Goal: Task Accomplishment & Management: Manage account settings

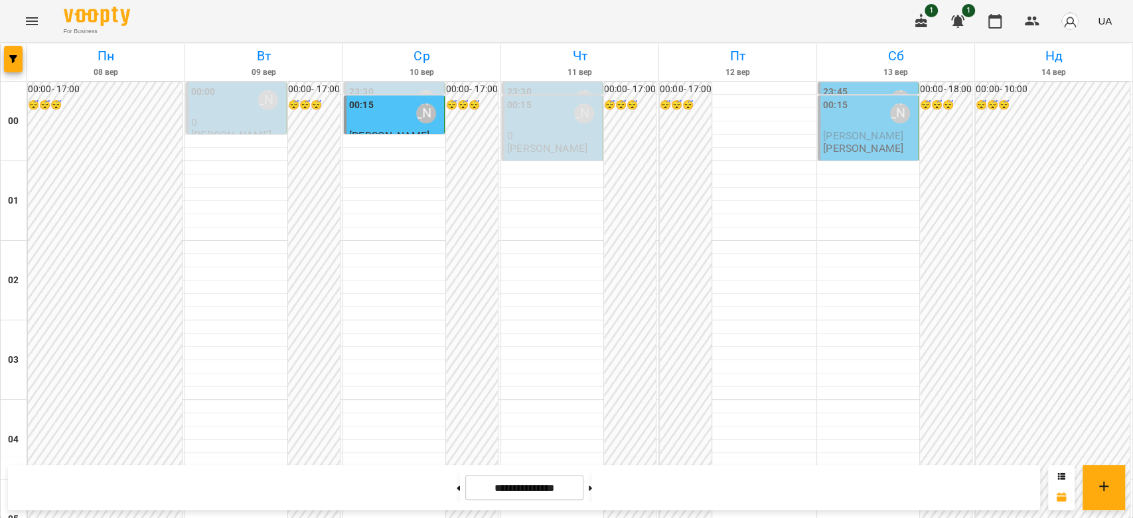
scroll to position [1166, 0]
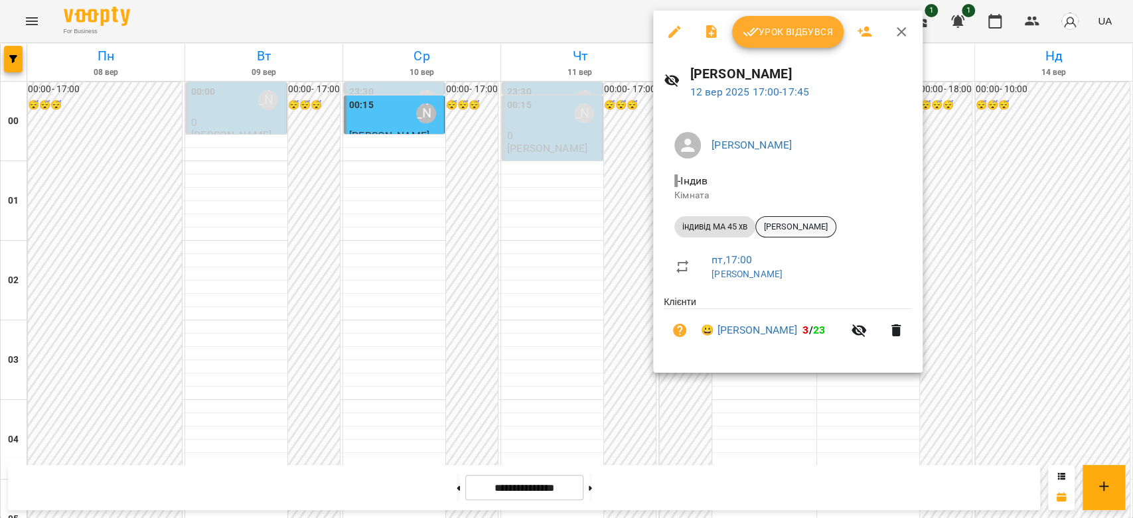
click at [785, 230] on span "[PERSON_NAME]" at bounding box center [796, 227] width 80 height 12
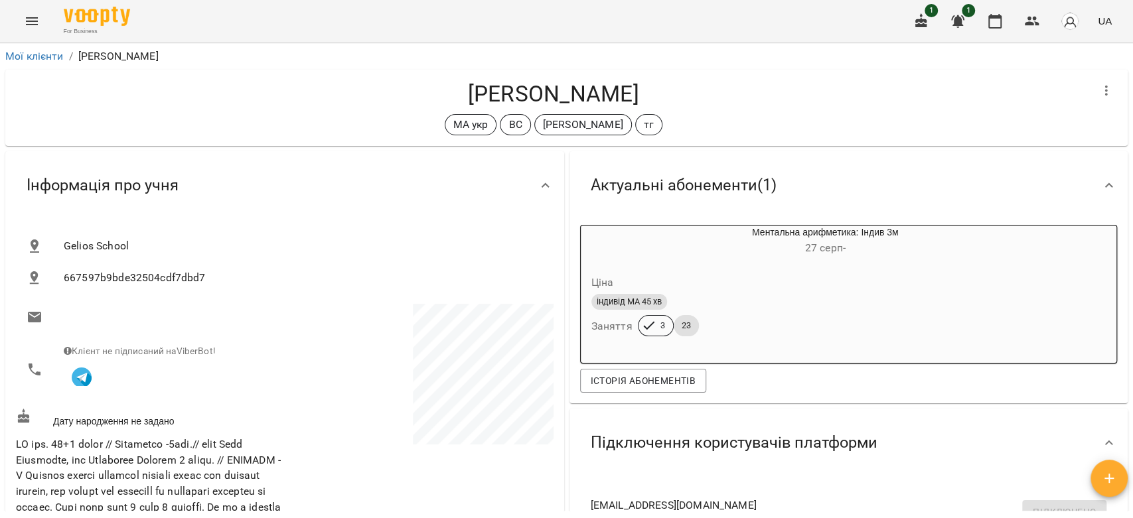
click at [33, 21] on icon "Menu" at bounding box center [32, 21] width 12 height 8
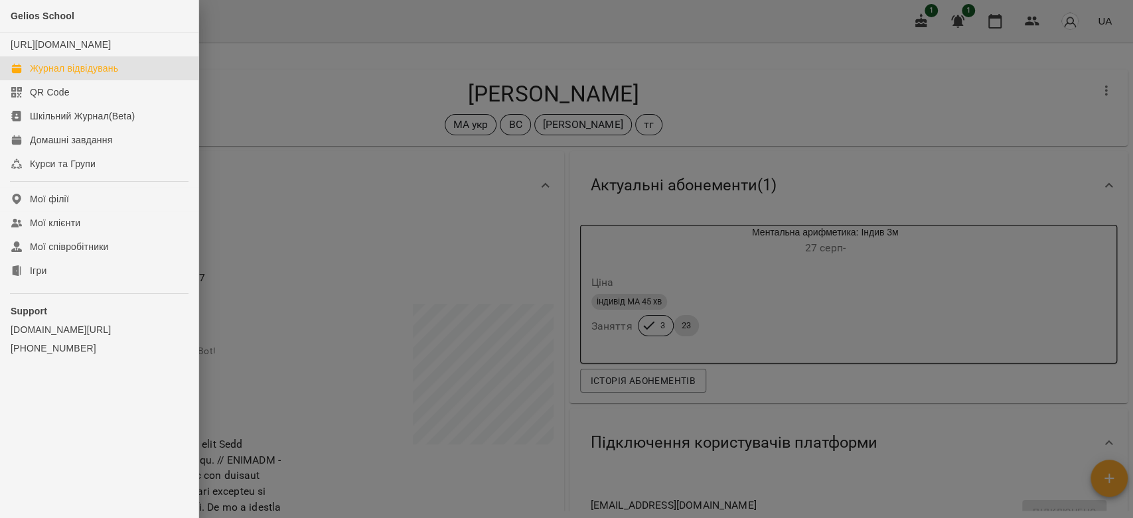
click at [48, 74] on div "Журнал відвідувань" at bounding box center [74, 68] width 88 height 13
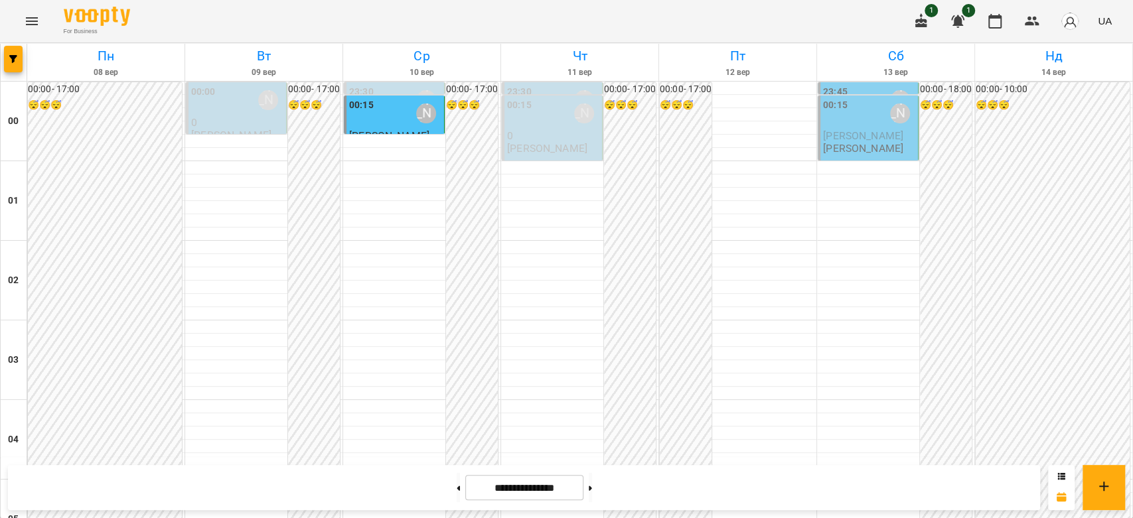
scroll to position [1106, 0]
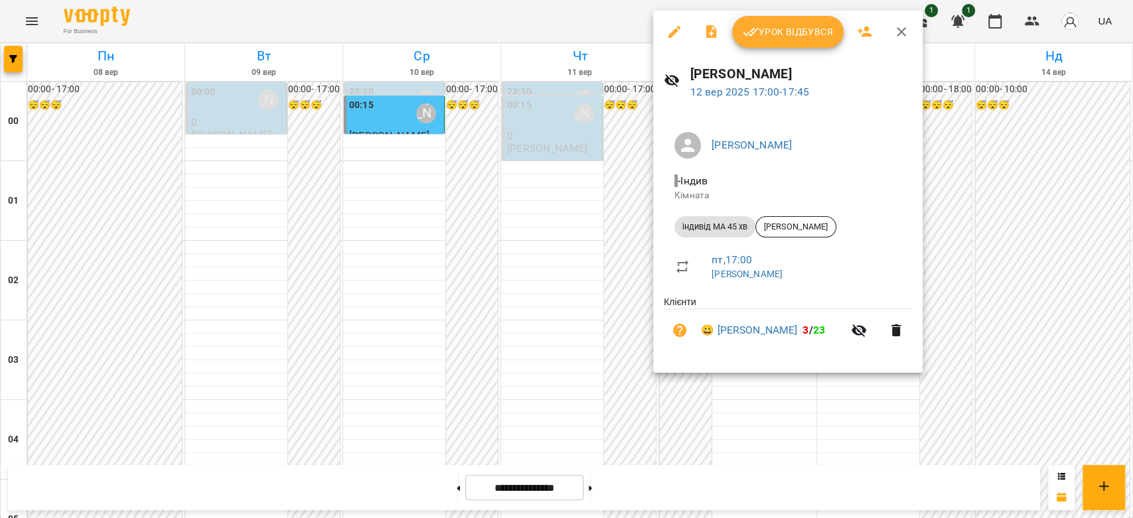
click at [776, 37] on span "Урок відбувся" at bounding box center [788, 32] width 90 height 16
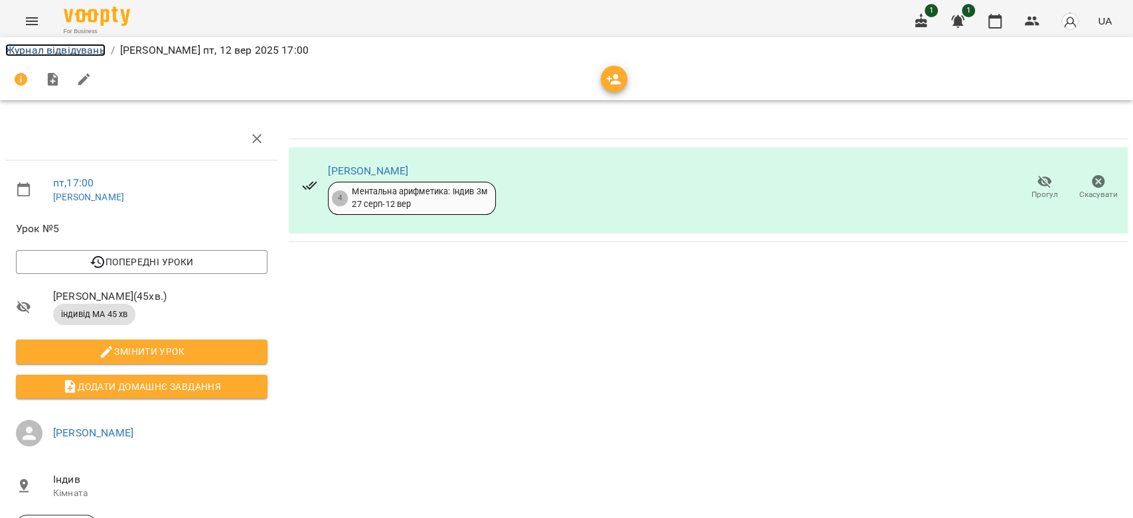
click at [43, 50] on link "Журнал відвідувань" at bounding box center [55, 50] width 100 height 13
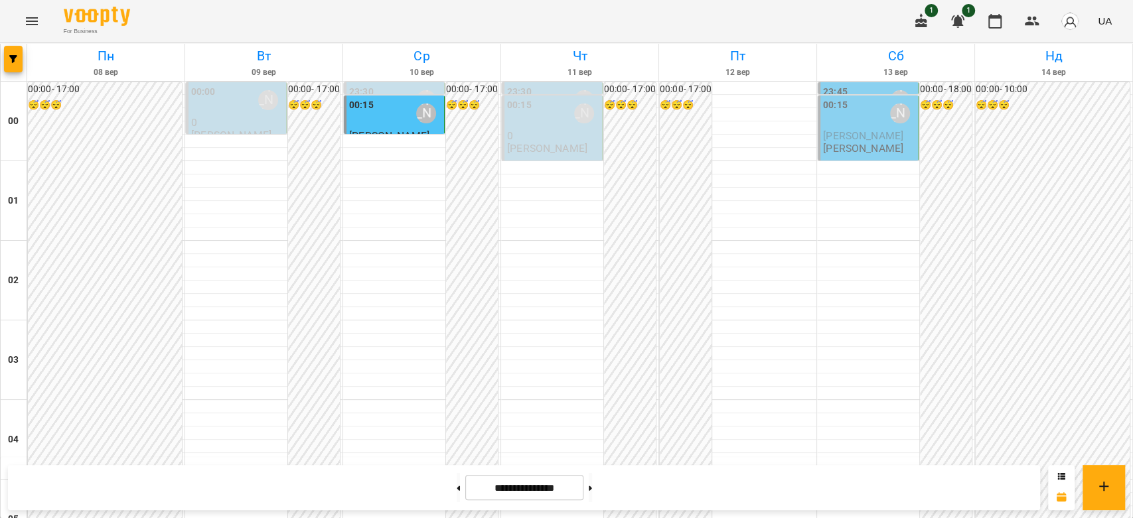
scroll to position [1401, 0]
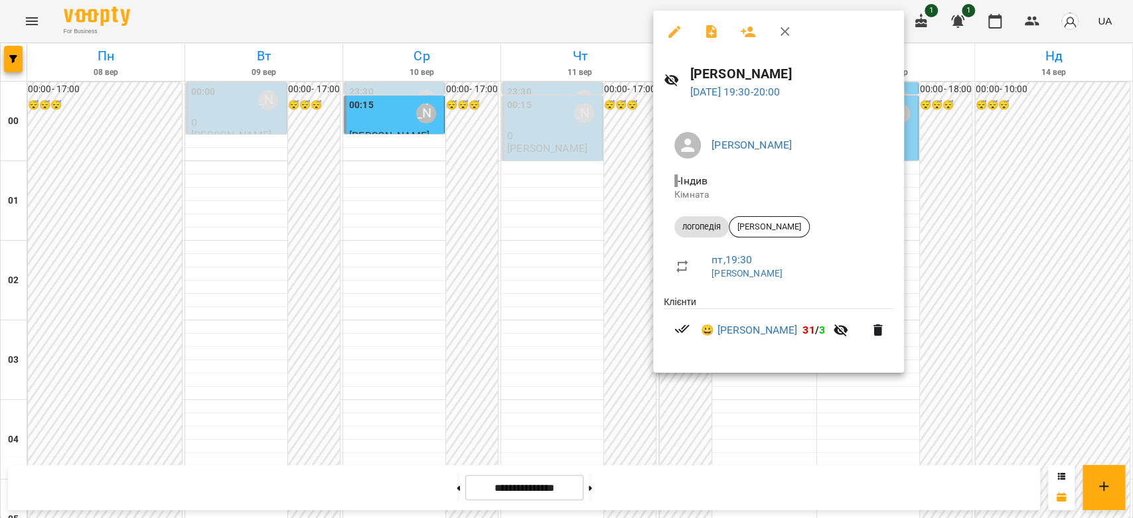
click at [572, 190] on div at bounding box center [566, 259] width 1133 height 518
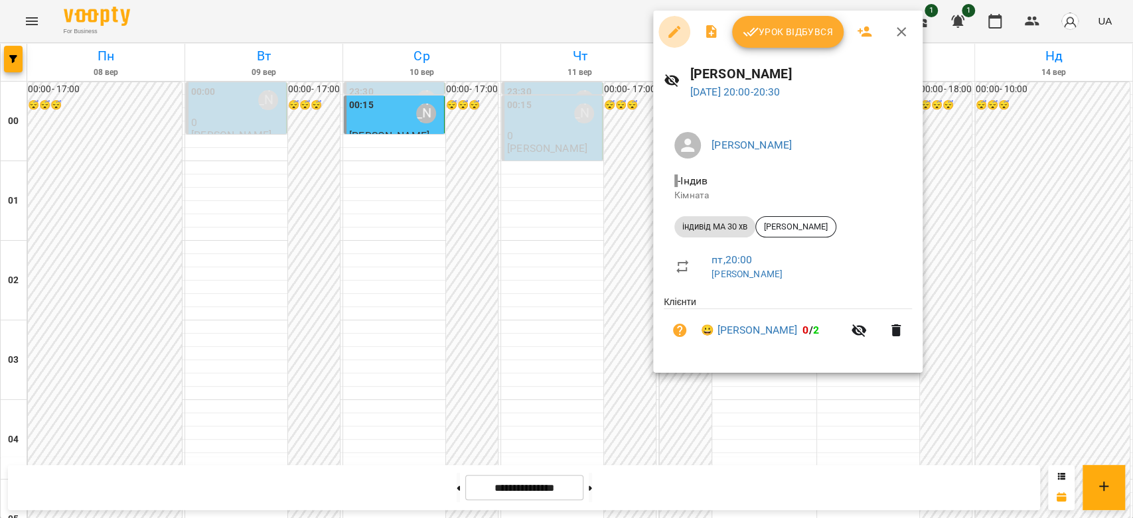
click at [679, 32] on icon "button" at bounding box center [674, 32] width 16 height 16
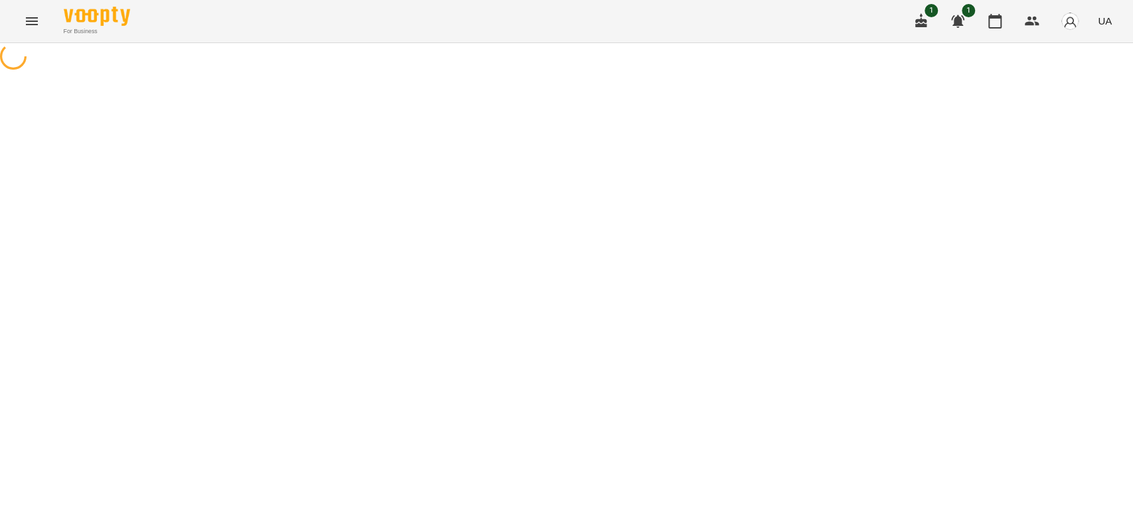
select select "**********"
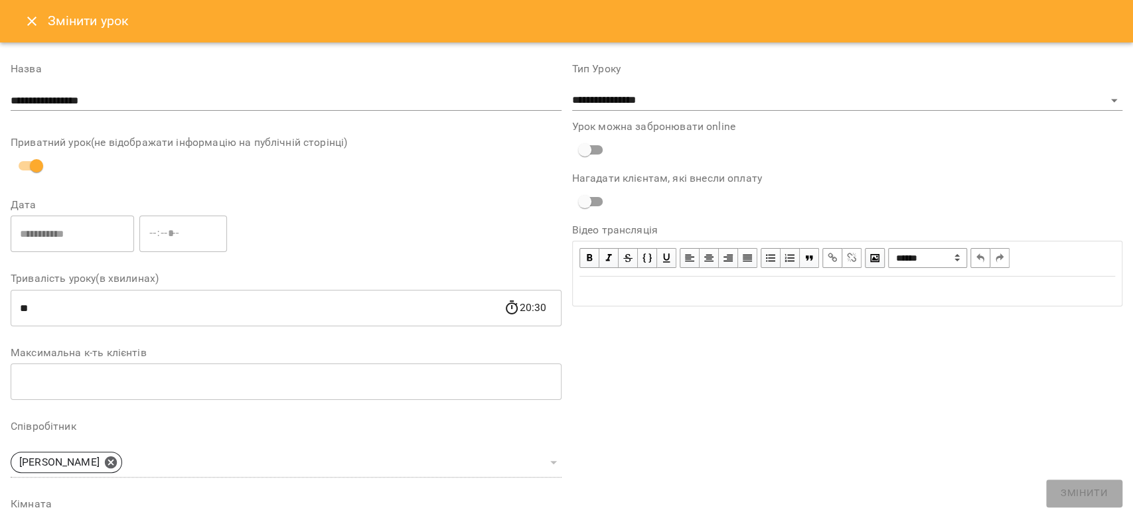
click at [27, 17] on icon "Close" at bounding box center [32, 21] width 16 height 16
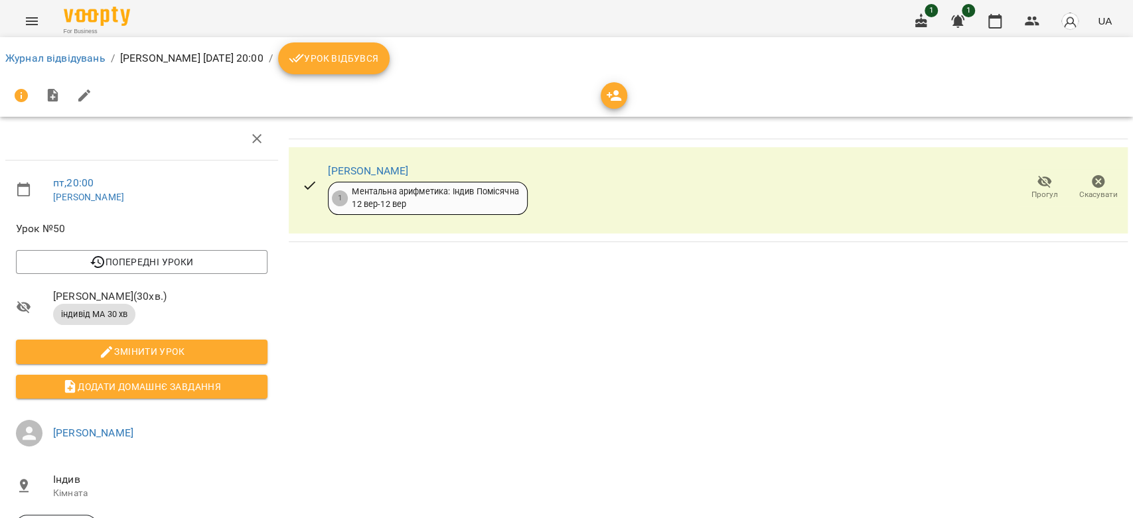
click at [1091, 187] on icon "button" at bounding box center [1099, 182] width 16 height 16
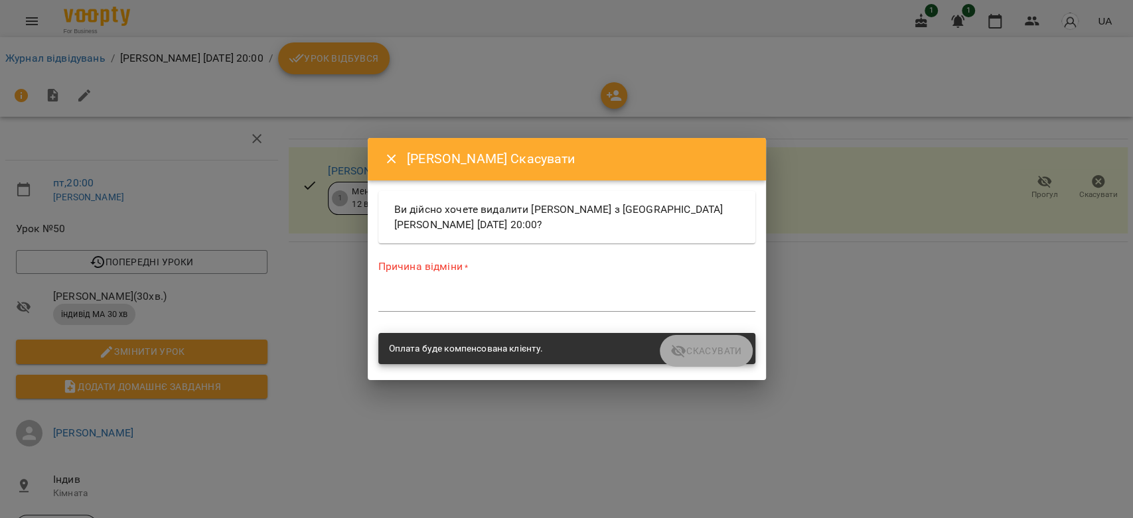
click at [575, 281] on div "Причина відміни * *" at bounding box center [566, 289] width 377 height 58
click at [578, 289] on div "Причина відміни * *" at bounding box center [566, 289] width 377 height 58
click at [580, 303] on textarea at bounding box center [566, 301] width 377 height 13
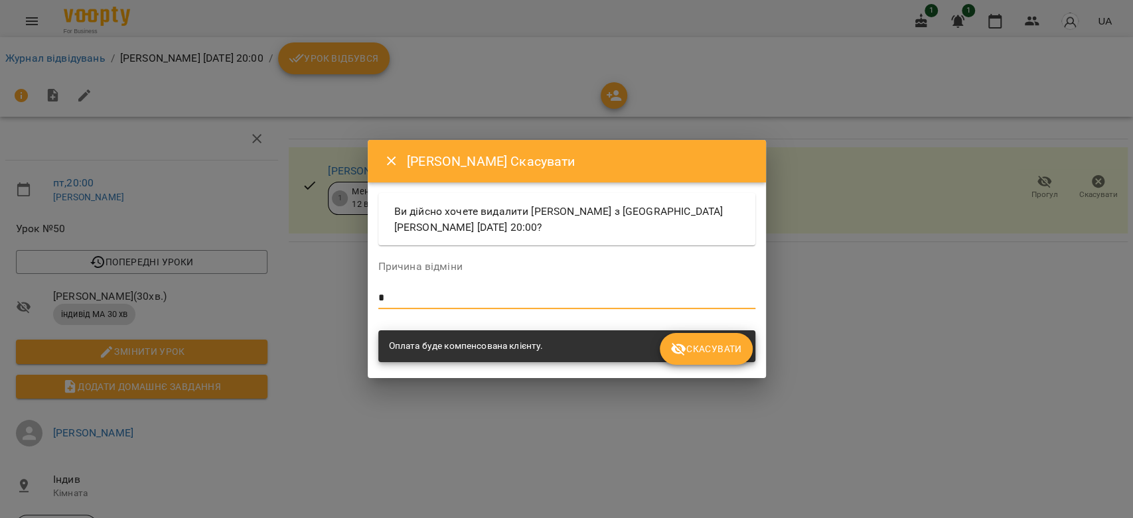
click at [692, 343] on span "Скасувати" at bounding box center [705, 349] width 71 height 16
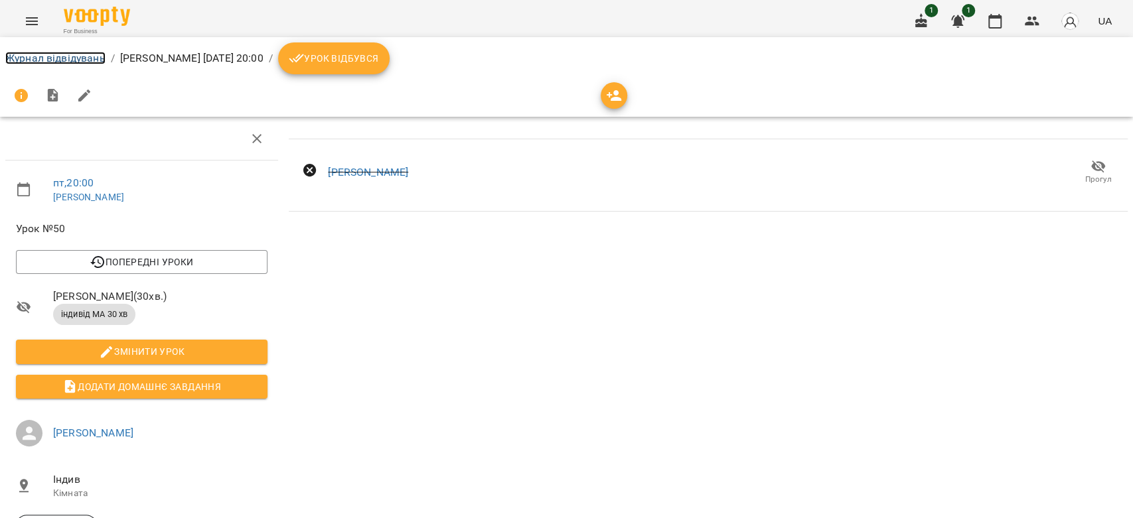
click at [34, 55] on link "Журнал відвідувань" at bounding box center [55, 58] width 100 height 13
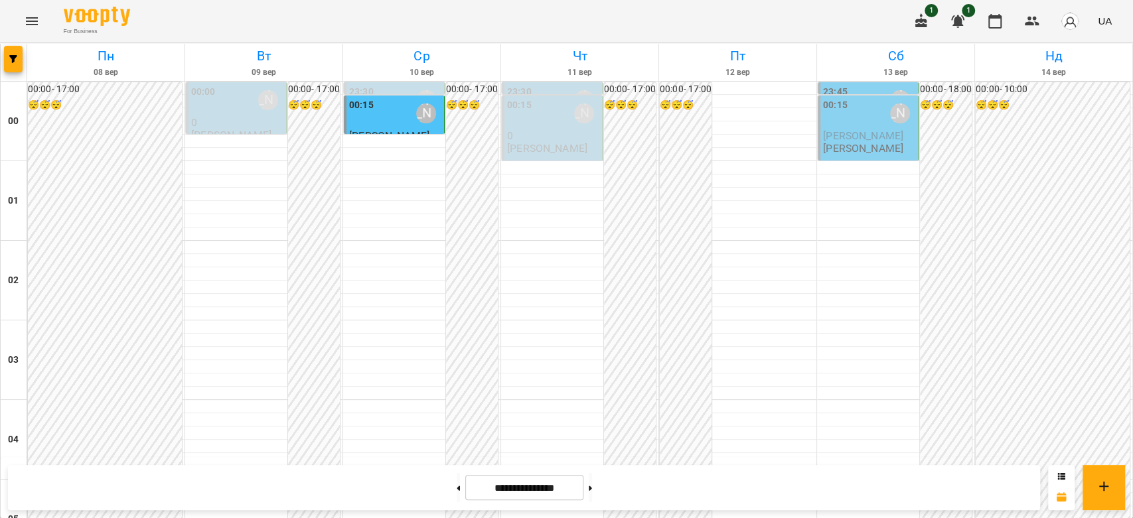
scroll to position [1401, 0]
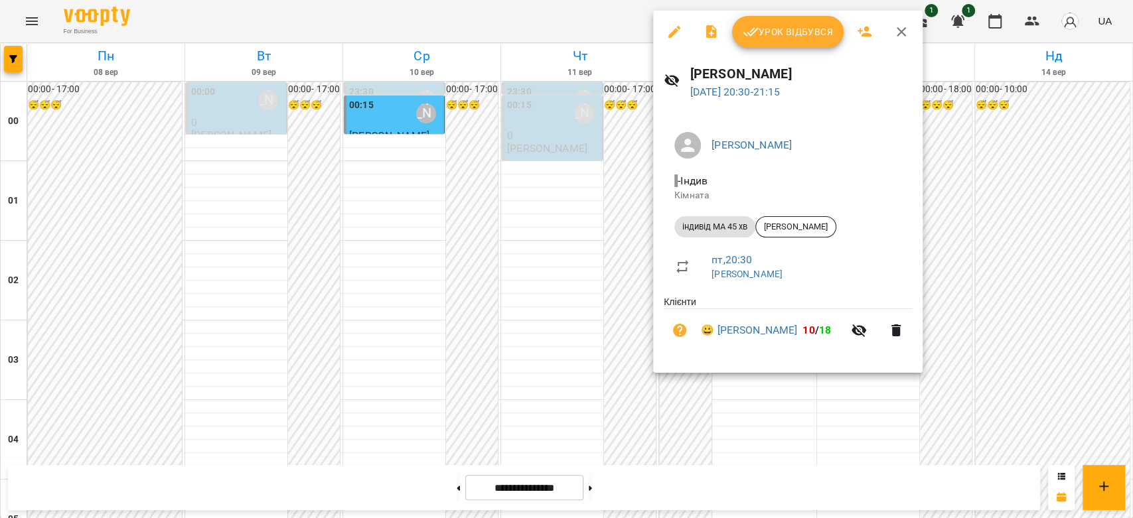
click at [513, 253] on div at bounding box center [566, 259] width 1133 height 518
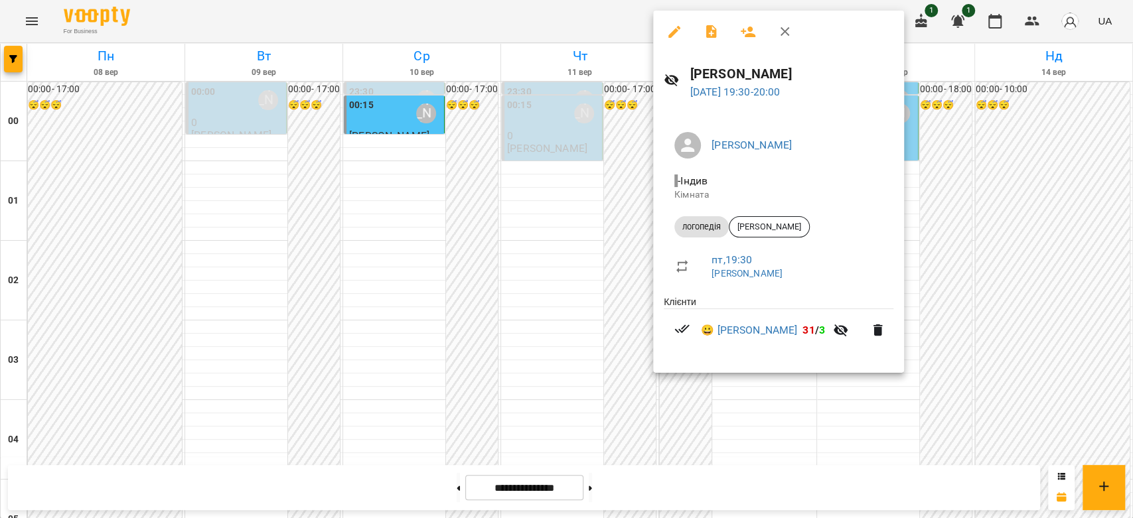
click at [542, 250] on div at bounding box center [566, 259] width 1133 height 518
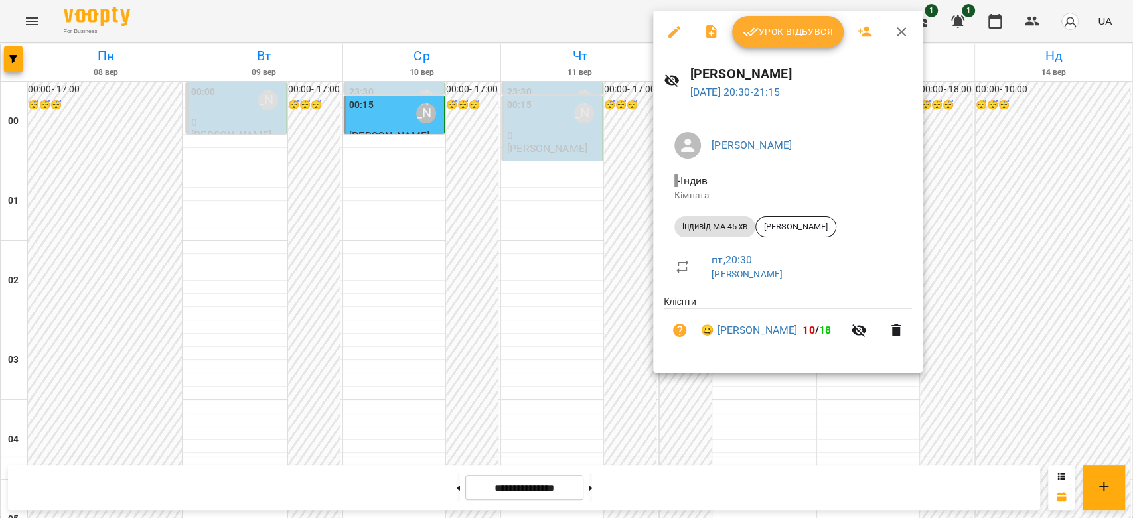
click at [585, 307] on div at bounding box center [566, 259] width 1133 height 518
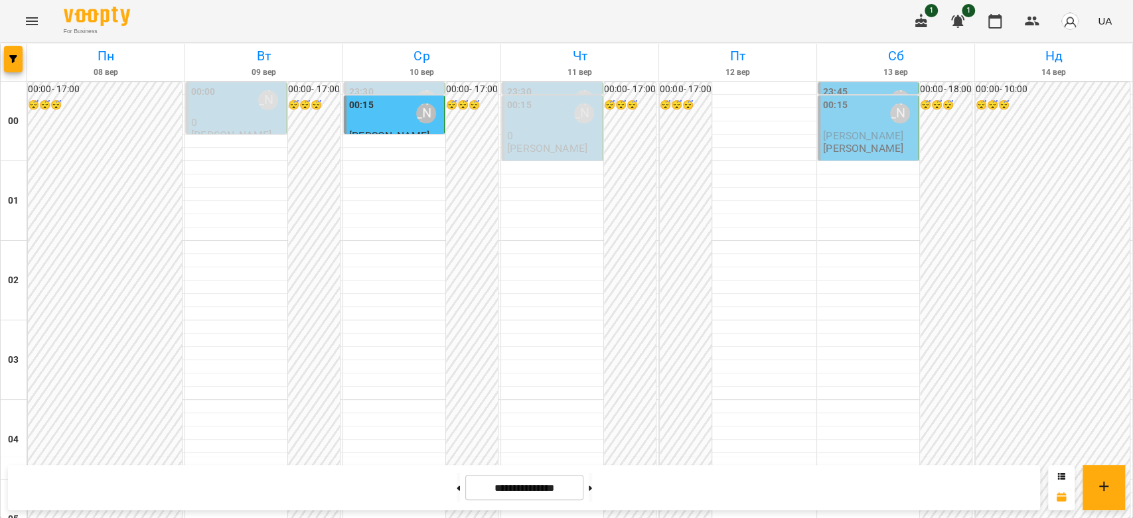
scroll to position [1313, 0]
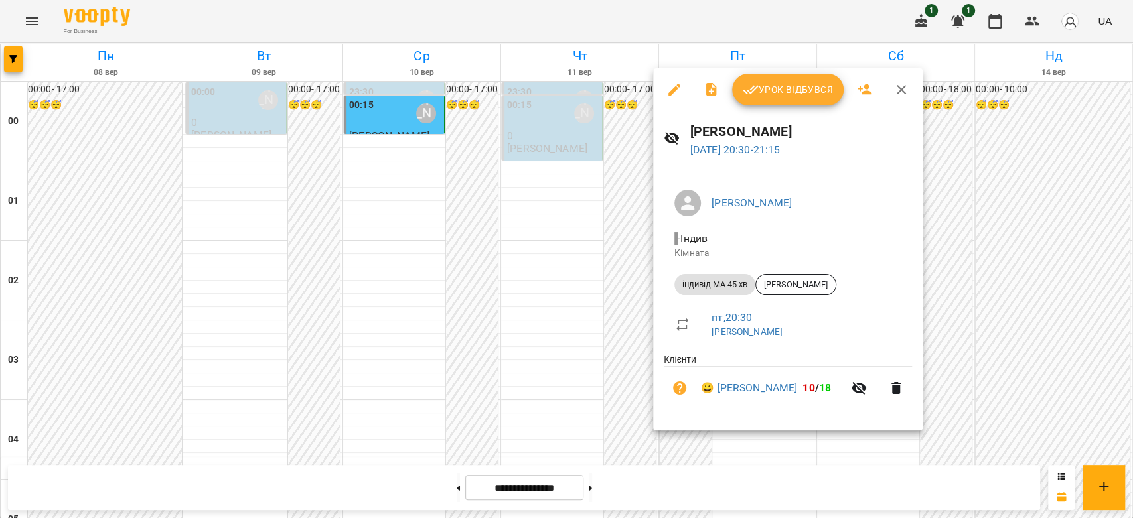
click at [575, 264] on div at bounding box center [566, 259] width 1133 height 518
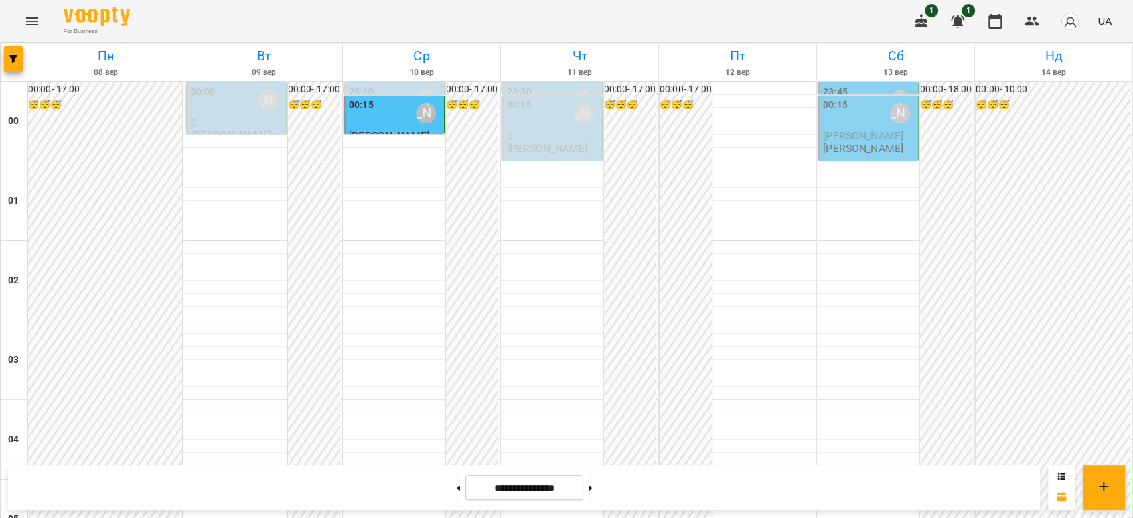
scroll to position [1239, 0]
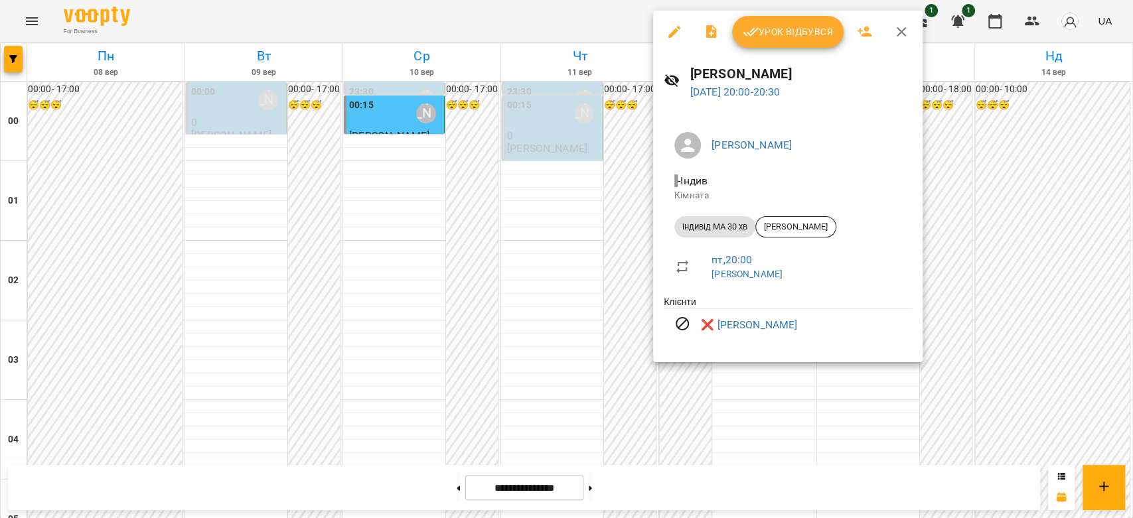
click at [591, 236] on div at bounding box center [566, 259] width 1133 height 518
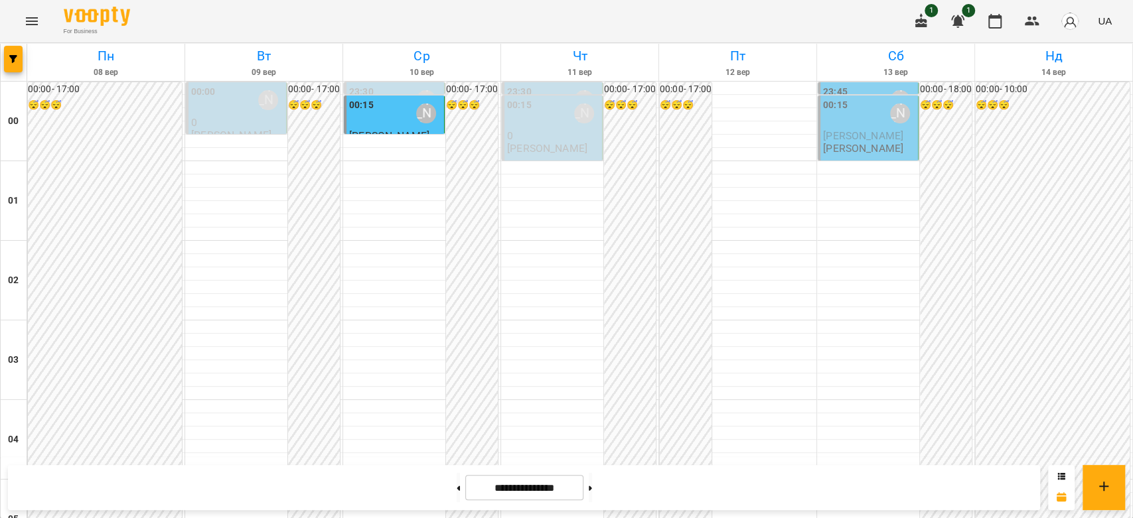
scroll to position [1253, 0]
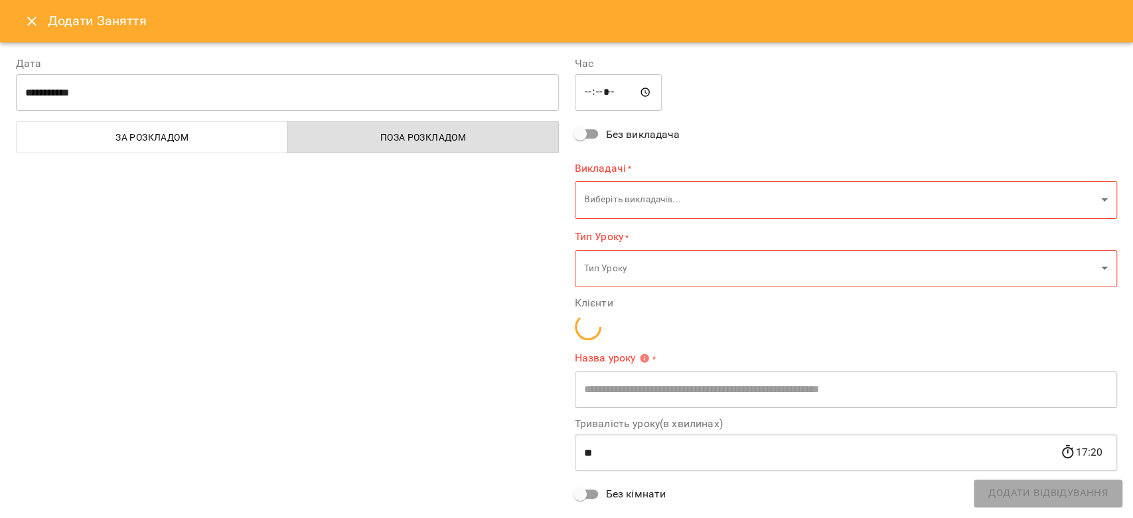
click at [33, 26] on icon "Close" at bounding box center [32, 21] width 16 height 16
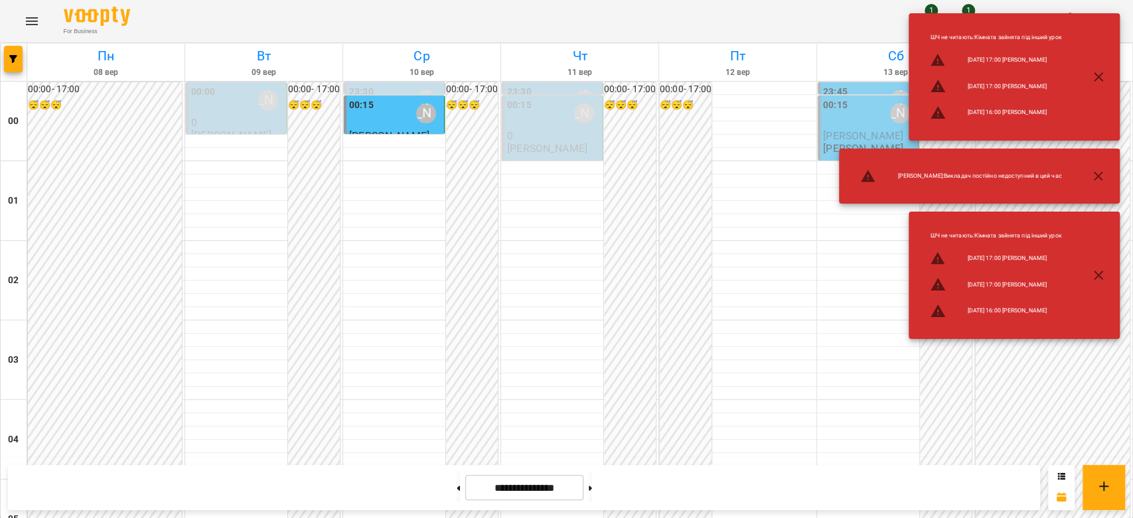
click at [854, 296] on div "ШЧ не читають : Кімната зайнята під інший урок 2025-09-13 17:00 Габорак Галина …" at bounding box center [979, 275] width 281 height 127
click at [850, 291] on div "ШЧ не читають : Кімната зайнята під інший урок 2025-09-13 17:00 Габорак Галина …" at bounding box center [979, 275] width 281 height 127
click at [868, 301] on div "ШЧ не читають : Кімната зайнята під інший урок 2025-09-13 17:00 Габорак Галина …" at bounding box center [979, 275] width 281 height 127
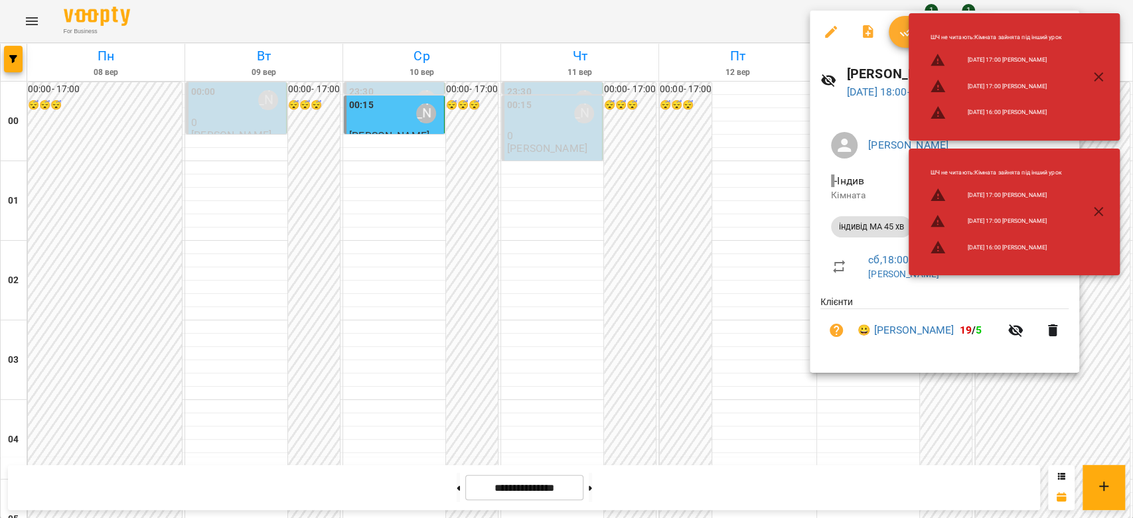
click at [711, 268] on div at bounding box center [566, 259] width 1133 height 518
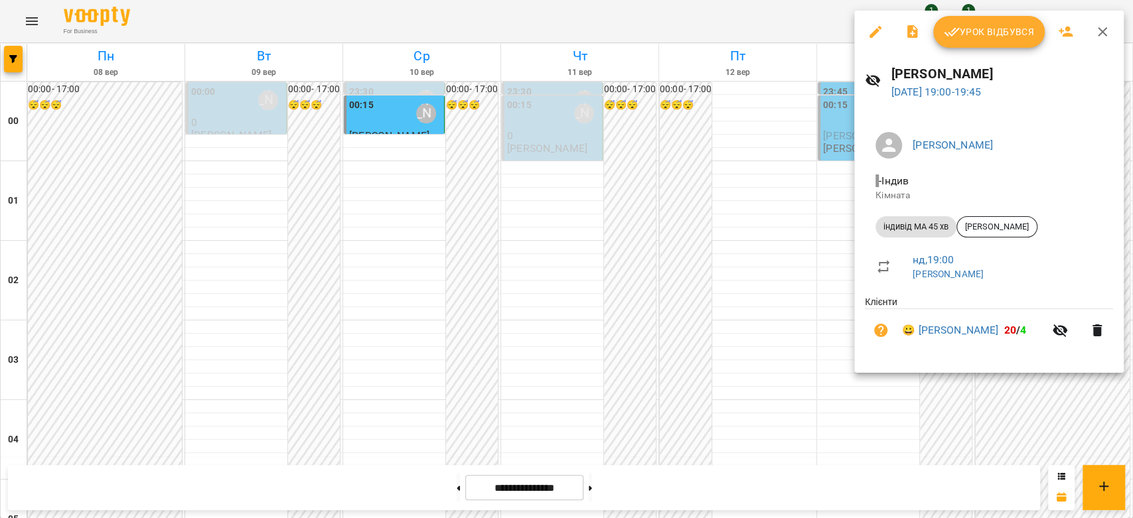
click at [711, 256] on div at bounding box center [566, 259] width 1133 height 518
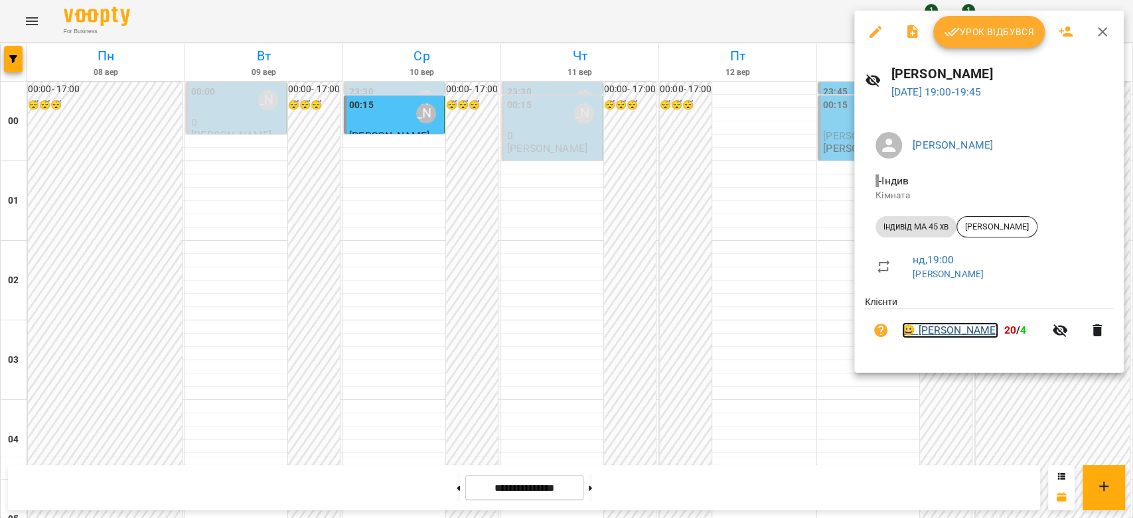
click at [913, 337] on link "😀 Макар Савка" at bounding box center [950, 331] width 96 height 16
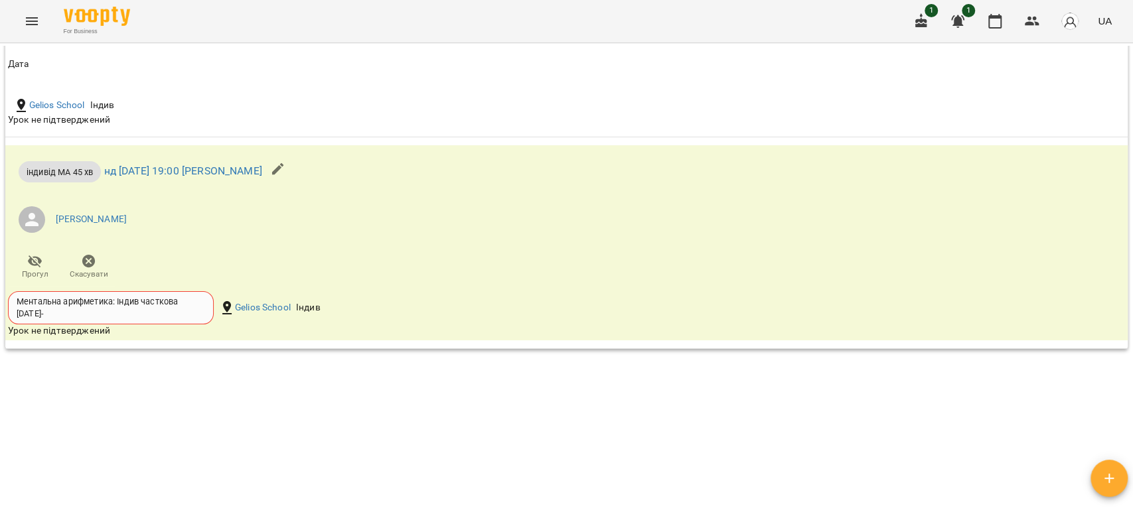
scroll to position [680, 0]
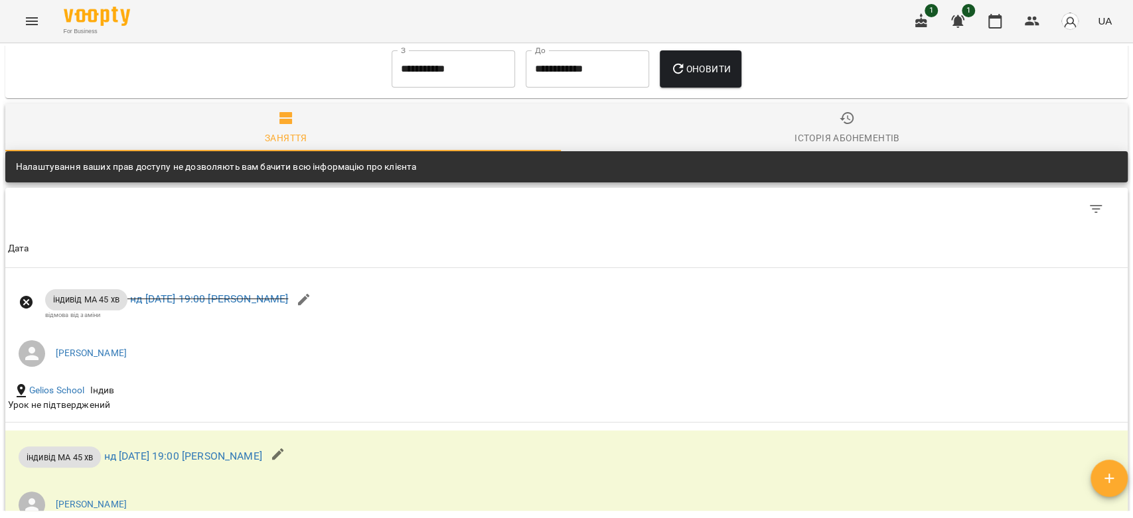
click at [414, 81] on input "**********" at bounding box center [453, 68] width 123 height 37
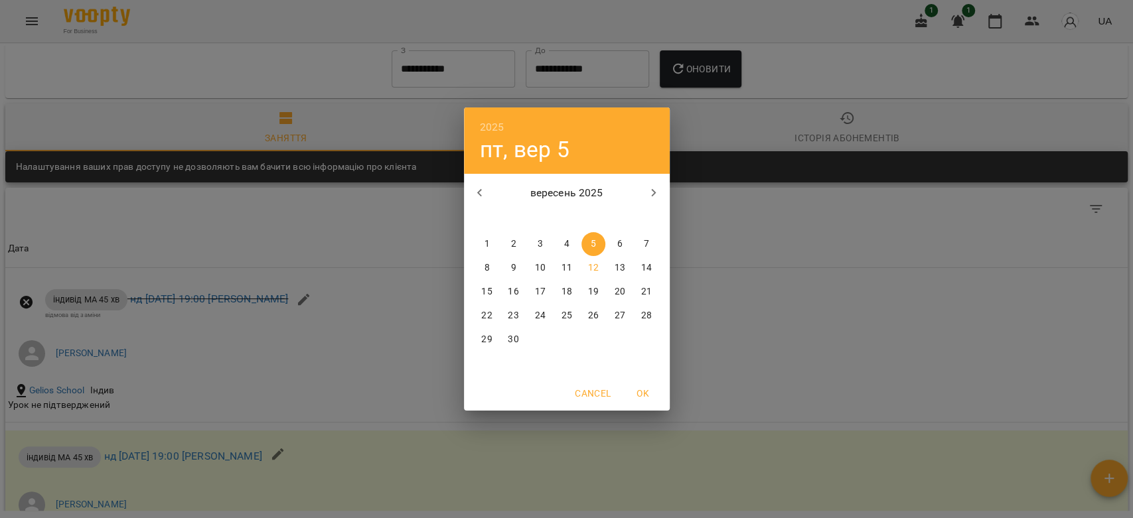
click at [491, 191] on button "button" at bounding box center [480, 193] width 32 height 32
click at [528, 315] on span "20" at bounding box center [540, 315] width 24 height 13
type input "**********"
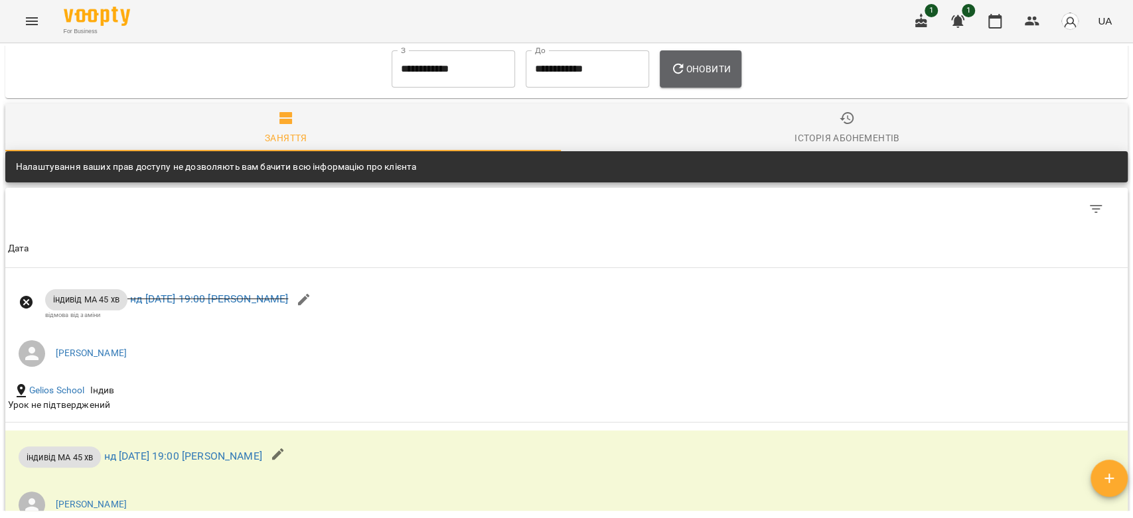
click at [680, 87] on button "Оновити" at bounding box center [701, 68] width 82 height 37
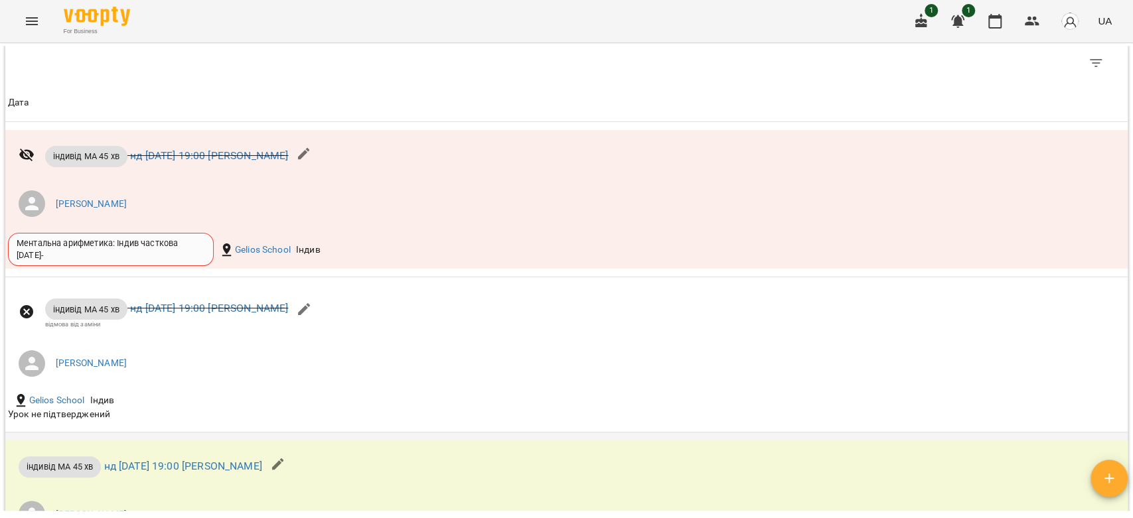
scroll to position [753, 0]
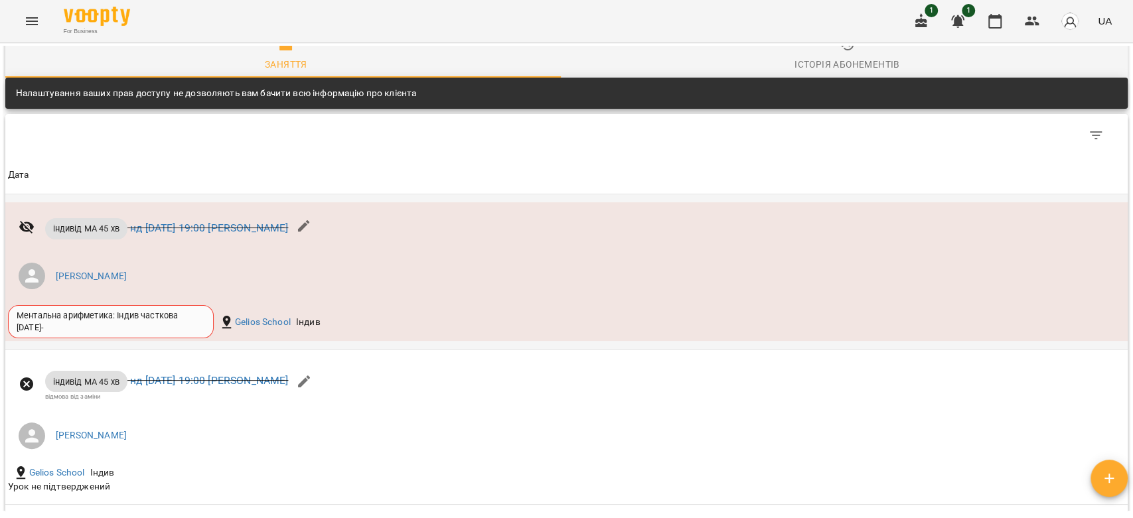
click at [412, 283] on li "[PERSON_NAME]" at bounding box center [379, 276] width 743 height 37
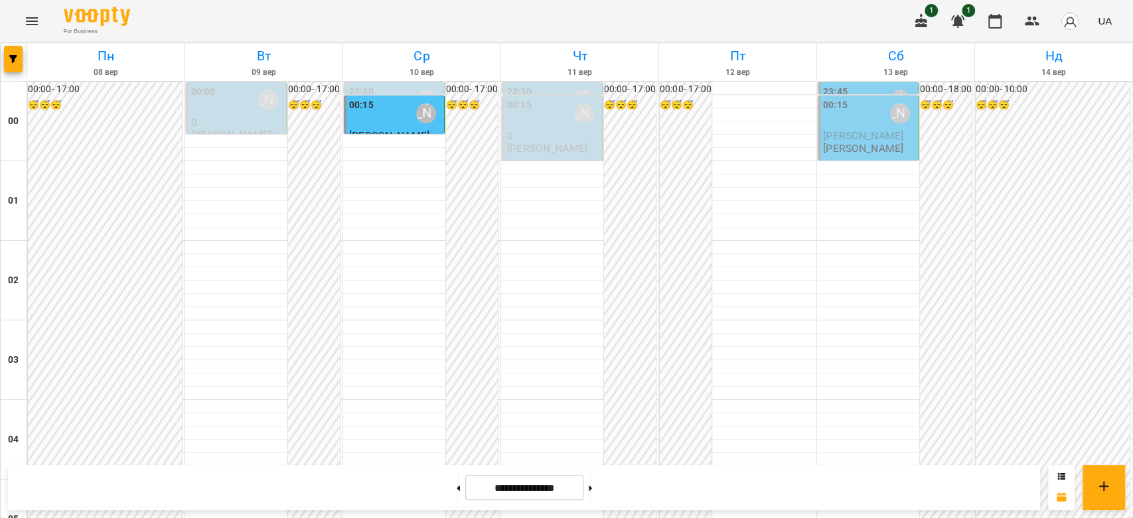
scroll to position [442, 0]
click at [457, 495] on button at bounding box center [458, 487] width 3 height 29
type input "**********"
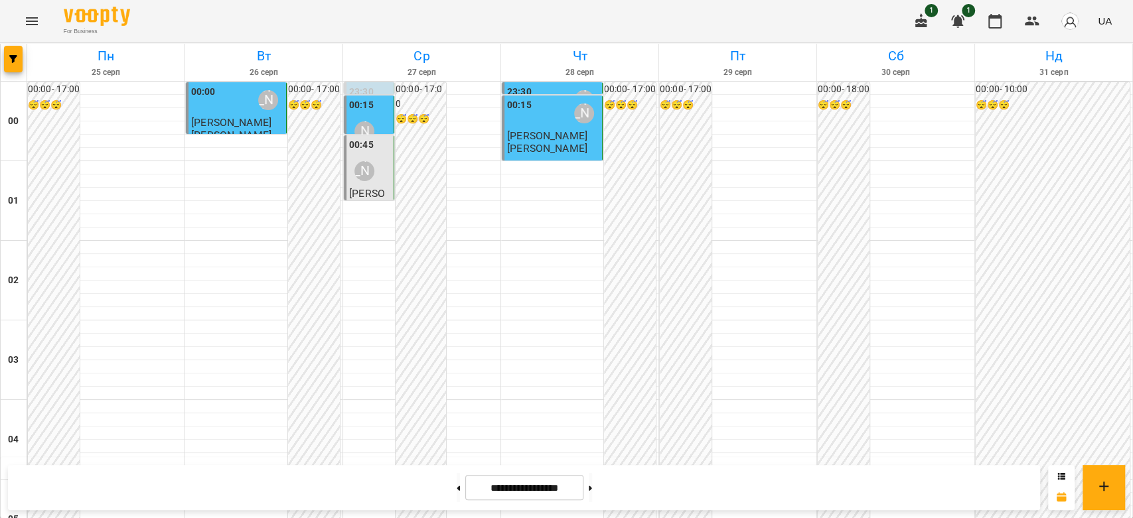
scroll to position [1401, 0]
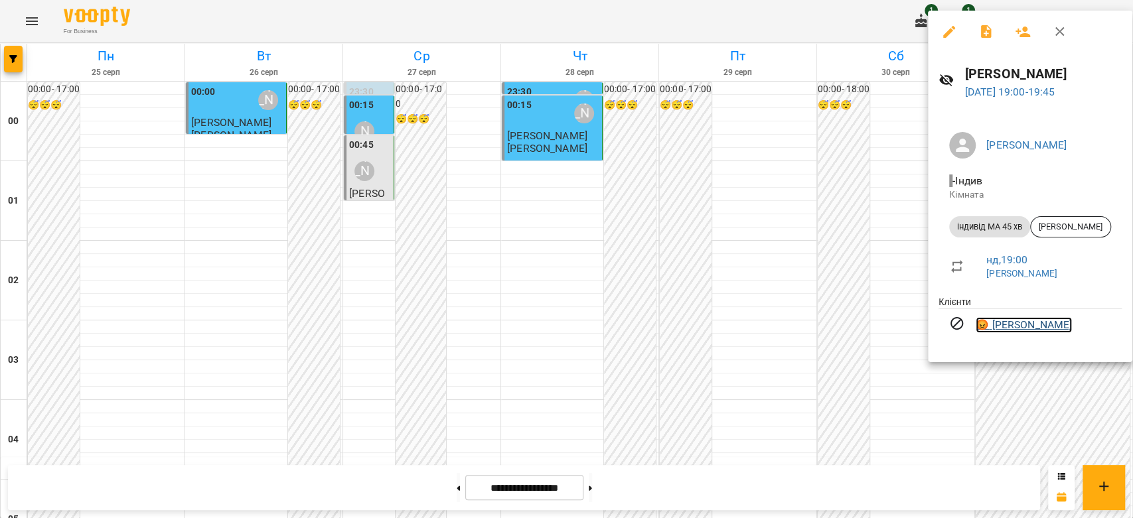
click at [1027, 327] on link "😡 Макар Савка" at bounding box center [1024, 325] width 96 height 16
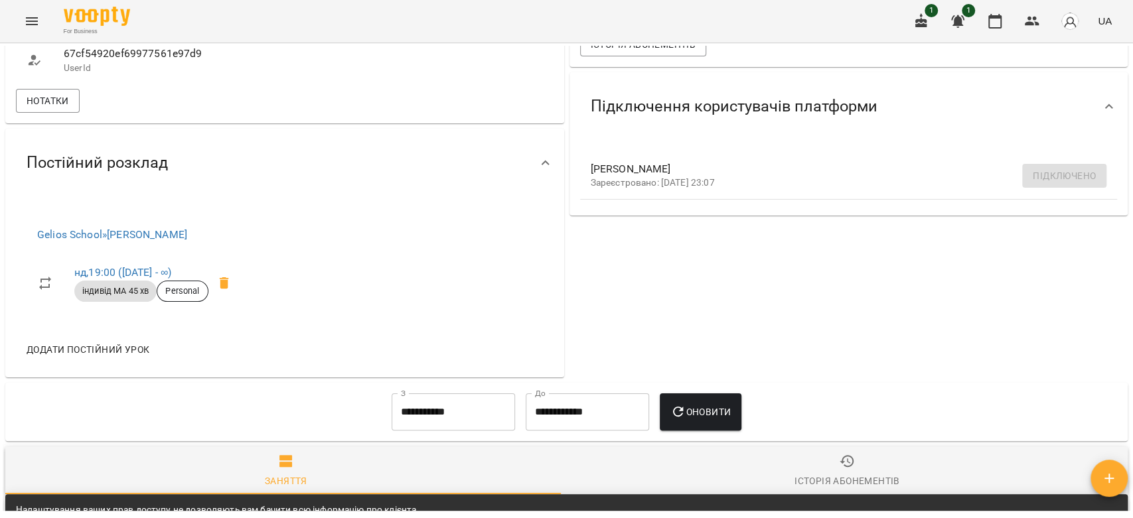
scroll to position [74, 0]
